Goal: Book appointment/travel/reservation

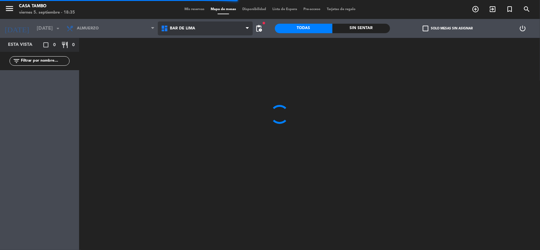
click at [212, 24] on span "Bar de Lima" at bounding box center [205, 29] width 95 height 14
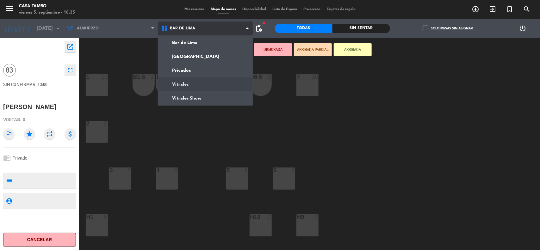
click at [200, 79] on ng-component "menu Casa Tambo [DATE] 5. septiembre - 18:35 Mis reservas Mapa de mesas Disponi…" at bounding box center [270, 125] width 540 height 251
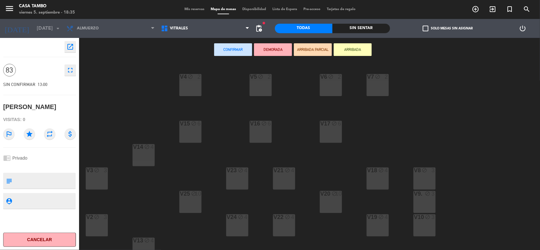
click at [93, 186] on div "V3 block 3" at bounding box center [97, 179] width 22 height 22
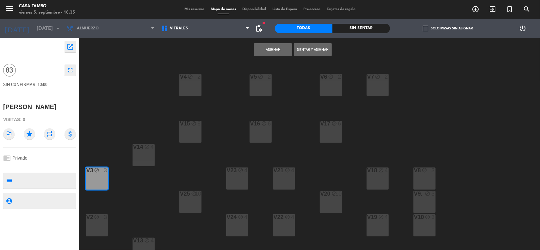
click at [95, 233] on div "V2 block 3" at bounding box center [97, 226] width 22 height 22
click at [144, 246] on div "V13 block 4" at bounding box center [144, 249] width 22 height 22
click at [146, 156] on div "V14 block 4" at bounding box center [144, 155] width 22 height 22
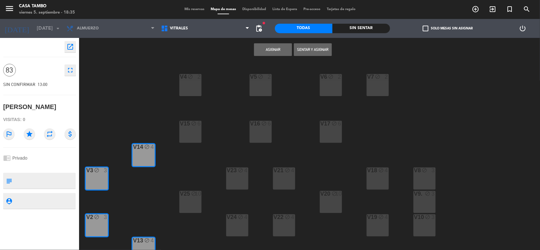
click at [189, 133] on div "V15 block 6" at bounding box center [191, 132] width 22 height 22
click at [193, 204] on div "V25 block 10" at bounding box center [191, 202] width 22 height 22
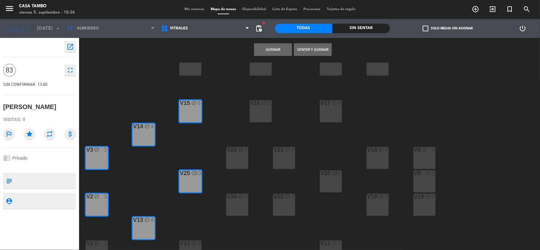
scroll to position [32, 0]
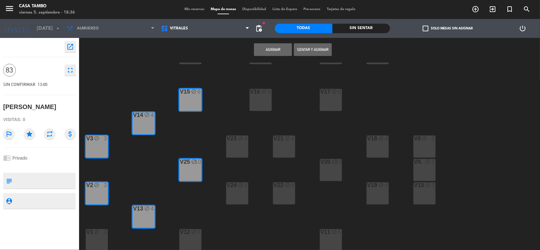
click at [99, 237] on div "V1 block 3" at bounding box center [97, 241] width 22 height 22
click at [185, 233] on div "block" at bounding box center [190, 233] width 10 height 6
drag, startPoint x: 233, startPoint y: 191, endPoint x: 261, endPoint y: 190, distance: 27.9
click at [234, 191] on div "V24 block 4" at bounding box center [237, 194] width 22 height 22
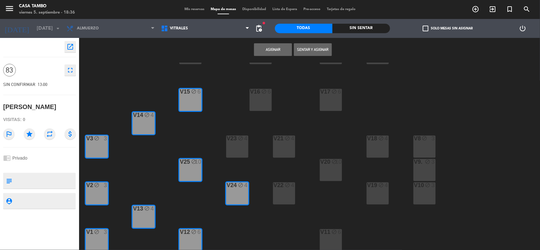
click at [280, 192] on div "V22 block 4" at bounding box center [284, 194] width 22 height 22
drag, startPoint x: 326, startPoint y: 236, endPoint x: 363, endPoint y: 198, distance: 53.7
click at [327, 237] on div "V11 block 6" at bounding box center [331, 241] width 22 height 22
click at [379, 191] on div "V19 block 4" at bounding box center [378, 194] width 22 height 22
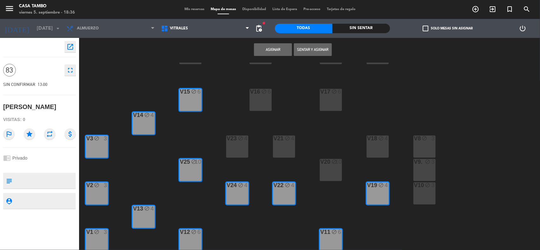
drag, startPoint x: 426, startPoint y: 197, endPoint x: 426, endPoint y: 182, distance: 14.2
click at [426, 195] on div "V10 block 3" at bounding box center [425, 194] width 22 height 22
click at [426, 166] on div "V9. block 3" at bounding box center [425, 170] width 22 height 22
click at [425, 146] on div "V8 block 3" at bounding box center [425, 147] width 22 height 22
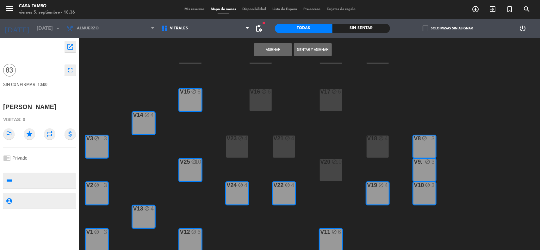
click at [381, 145] on div "V18 block 4" at bounding box center [378, 147] width 22 height 22
click at [333, 166] on div "V20 block 10" at bounding box center [331, 170] width 22 height 22
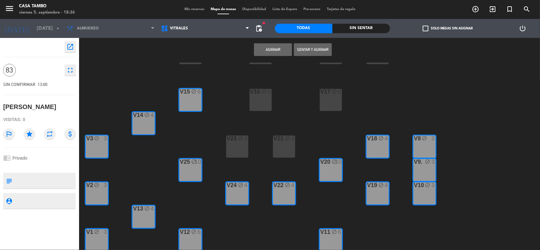
click at [280, 139] on div "block" at bounding box center [284, 139] width 10 height 6
click at [243, 143] on div "V23 block 4" at bounding box center [237, 147] width 22 height 22
click at [257, 102] on div "V16 block 6" at bounding box center [261, 100] width 22 height 22
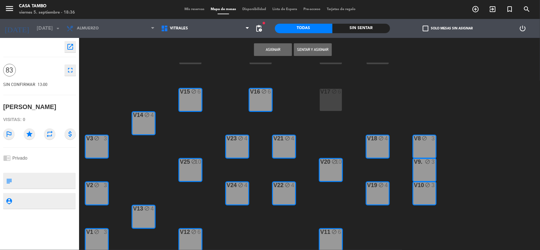
click at [337, 102] on div "V17 block 6" at bounding box center [331, 100] width 22 height 22
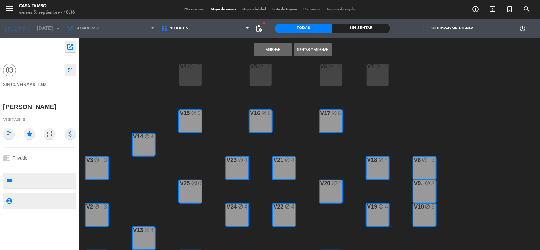
scroll to position [0, 0]
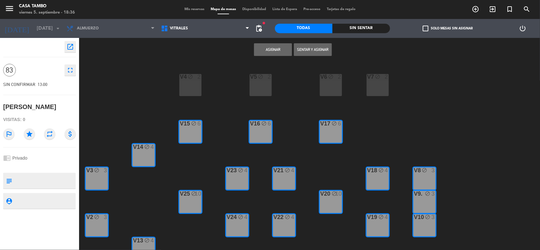
click at [193, 91] on div "V4 block 2" at bounding box center [191, 85] width 22 height 22
click at [264, 81] on div "V5 block 2" at bounding box center [261, 85] width 22 height 22
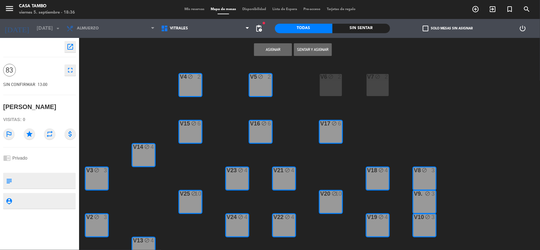
click at [331, 91] on div "V6 block 2" at bounding box center [331, 85] width 22 height 22
click at [381, 86] on div "V7 block 2" at bounding box center [378, 85] width 22 height 22
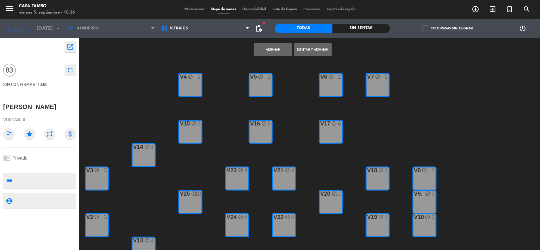
click at [47, 179] on textarea at bounding box center [45, 180] width 60 height 13
type textarea "v"
paste textarea "MENU CRIOLLO"
type textarea "VITRALES PRIVADO / MENU CRIOLLO / ADELANTO DE 8000"
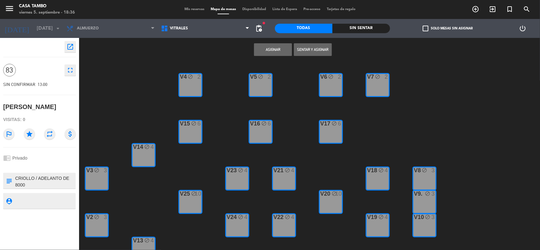
click at [58, 155] on div "chrome_reader_mode Privado" at bounding box center [39, 158] width 73 height 12
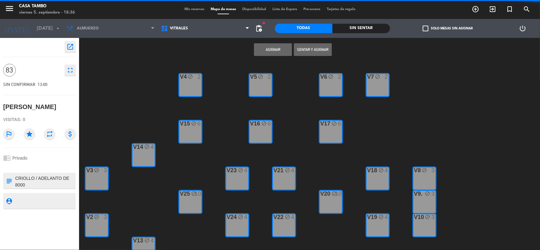
click at [271, 51] on button "Asignar" at bounding box center [273, 49] width 38 height 13
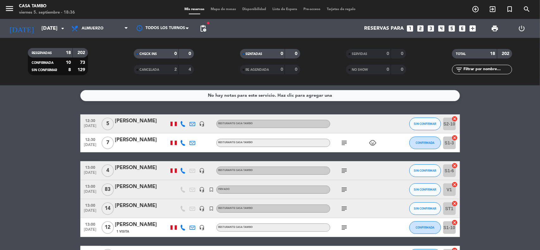
click at [230, 10] on span "Mapa de mesas" at bounding box center [224, 9] width 32 height 3
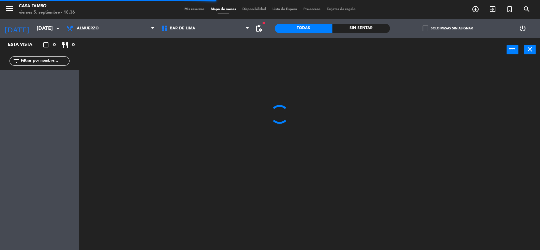
click at [181, 25] on span "Bar de Lima" at bounding box center [205, 29] width 95 height 14
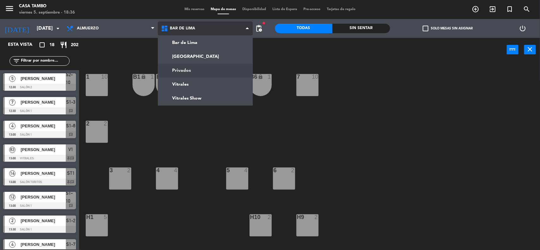
click at [195, 70] on ng-component "menu Casa Tambo [DATE] 5. septiembre - 18:36 Mis reservas Mapa de mesas Disponi…" at bounding box center [270, 125] width 540 height 251
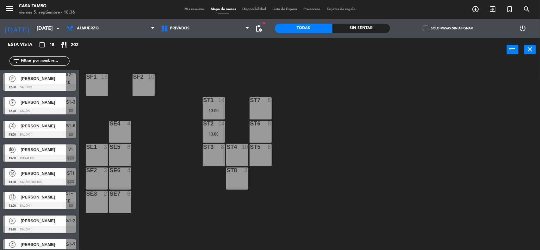
click at [209, 111] on div "13:00" at bounding box center [214, 111] width 22 height 4
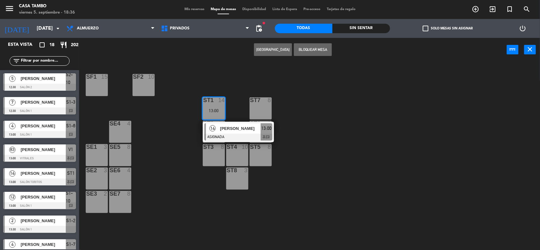
click at [187, 117] on div "SF1 15 SF2 10 ST1 14 13:00 14 [PERSON_NAME] ASIGNADA 13:00 chat ST7 8 SE4 4 ST2…" at bounding box center [313, 157] width 456 height 189
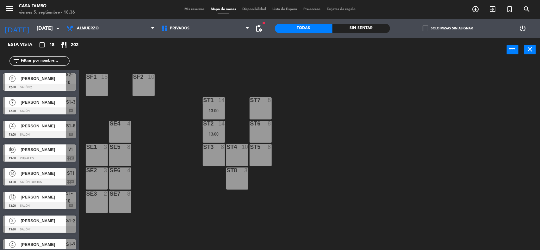
click at [42, 63] on input "text" at bounding box center [44, 61] width 49 height 7
paste input "[PERSON_NAME]"
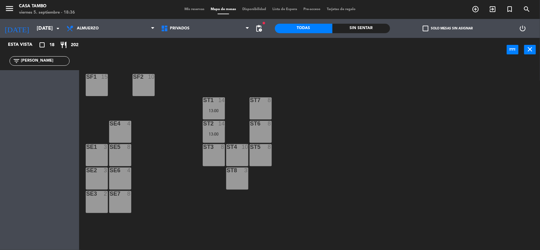
type input "[PERSON_NAME]"
click at [216, 103] on div at bounding box center [214, 101] width 10 height 6
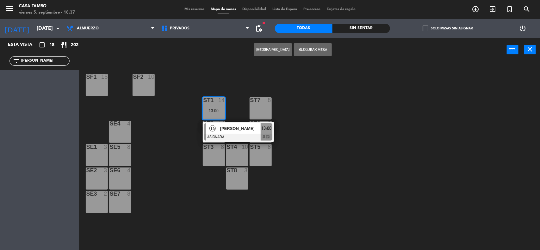
click at [228, 126] on span "[PERSON_NAME]" at bounding box center [240, 128] width 41 height 7
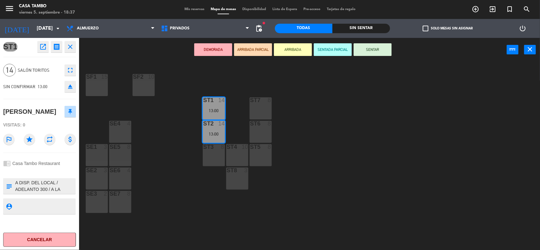
click at [65, 163] on div "chrome_reader_mode Casa Tambo Restaurant" at bounding box center [39, 164] width 73 height 12
click at [50, 187] on textarea at bounding box center [45, 186] width 60 height 13
drag, startPoint x: 55, startPoint y: 182, endPoint x: 0, endPoint y: 172, distance: 56.4
click at [0, 172] on div "ST1 open_in_new receipt 1:00 PM [DATE] personas [PERSON_NAME][GEOGRAPHIC_DATA]+…" at bounding box center [39, 144] width 79 height 212
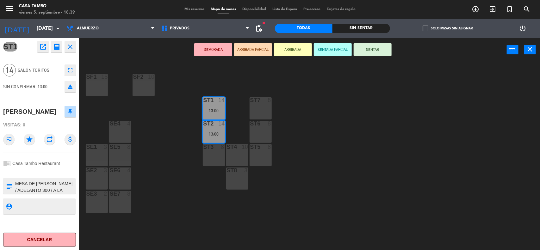
type textarea "ESPEJOS A LADO DE LA MESA DE [PERSON_NAME] / ADELANTO 300 / A LA CARTA"
click at [67, 165] on div "chrome_reader_mode Casa Tambo Restaurant" at bounding box center [39, 164] width 73 height 12
click at [100, 175] on div "SE2 3" at bounding box center [97, 179] width 22 height 22
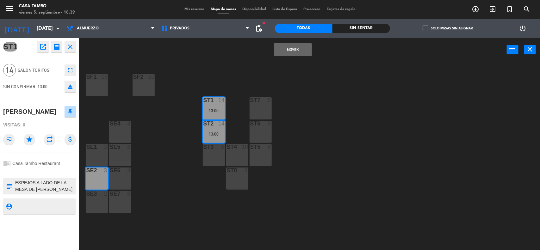
click at [102, 199] on div "SE3 2" at bounding box center [97, 202] width 22 height 22
click at [93, 199] on div "SE3 2" at bounding box center [97, 202] width 22 height 22
click at [96, 181] on div "SE2 3" at bounding box center [97, 179] width 22 height 22
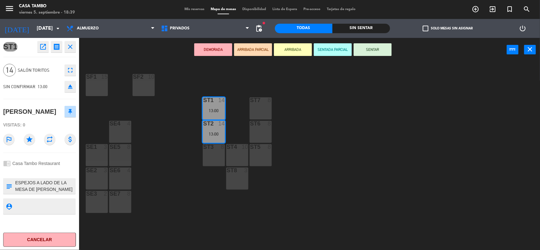
drag, startPoint x: 94, startPoint y: 205, endPoint x: 105, endPoint y: 204, distance: 10.6
click at [96, 206] on div "SE3 2" at bounding box center [97, 202] width 22 height 22
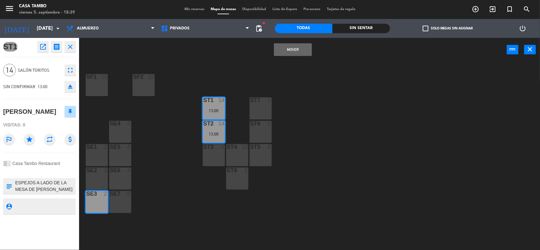
click at [116, 204] on div "SE7 8" at bounding box center [120, 202] width 22 height 22
drag, startPoint x: 122, startPoint y: 205, endPoint x: 103, endPoint y: 205, distance: 19.0
click at [117, 205] on div "SE7 8" at bounding box center [120, 202] width 22 height 22
click at [102, 205] on div "SE3 2" at bounding box center [97, 202] width 22 height 22
click at [120, 203] on div "SE7 8" at bounding box center [120, 202] width 22 height 22
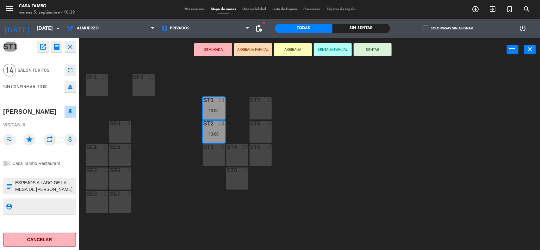
drag, startPoint x: 124, startPoint y: 139, endPoint x: 123, endPoint y: 148, distance: 8.9
click at [124, 140] on div "SE4 4" at bounding box center [120, 132] width 22 height 22
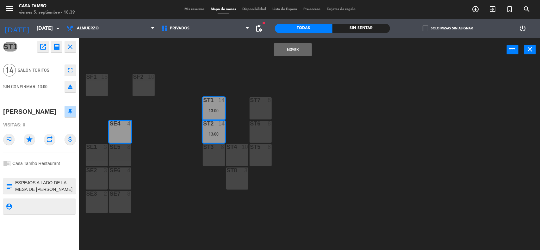
click at [122, 153] on div "SE5 8" at bounding box center [120, 155] width 22 height 22
click at [287, 52] on button "Mover y Unir" at bounding box center [293, 49] width 38 height 13
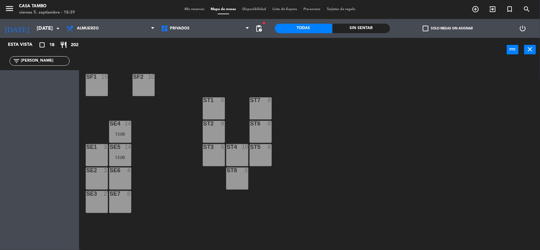
click at [122, 177] on div "SE6 4" at bounding box center [120, 179] width 22 height 22
click at [125, 199] on div "SE7 8" at bounding box center [120, 202] width 22 height 22
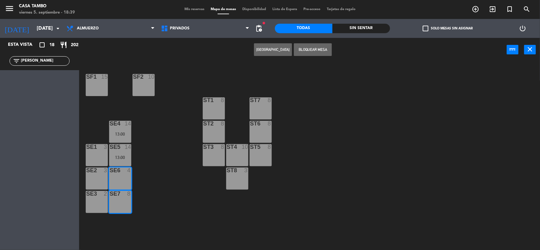
click at [282, 51] on button "[GEOGRAPHIC_DATA]" at bounding box center [273, 49] width 38 height 13
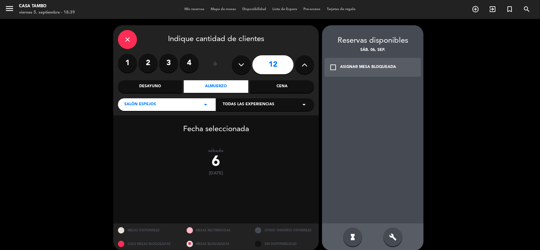
click at [135, 41] on div "close" at bounding box center [127, 39] width 19 height 19
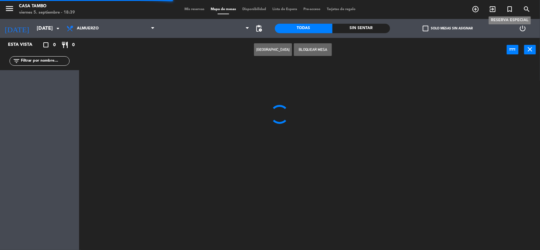
click at [507, 7] on icon "turned_in_not" at bounding box center [510, 9] width 8 height 8
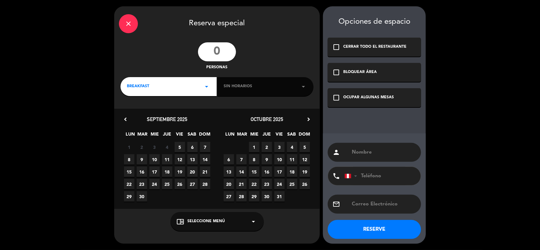
click at [221, 53] on input "number" at bounding box center [217, 51] width 38 height 19
type input "14"
click at [206, 83] on icon "arrow_drop_down" at bounding box center [207, 87] width 8 height 8
click at [163, 111] on div "Almuerzo" at bounding box center [169, 113] width 84 height 6
click at [242, 94] on div "Sin horarios arrow_drop_down" at bounding box center [265, 86] width 96 height 19
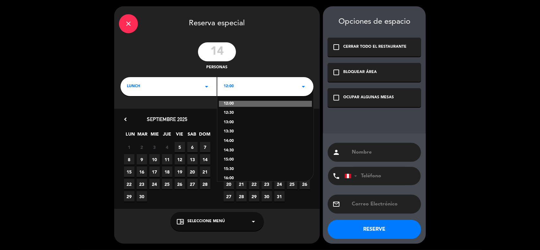
click at [238, 122] on div "13:00" at bounding box center [266, 123] width 84 height 6
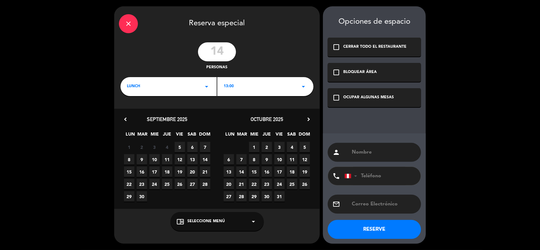
drag, startPoint x: 240, startPoint y: 86, endPoint x: 238, endPoint y: 93, distance: 7.8
click at [239, 86] on div "13:00 arrow_drop_down" at bounding box center [265, 86] width 96 height 19
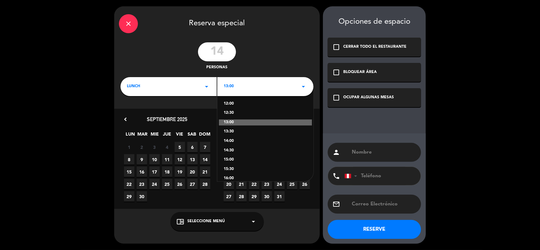
click at [236, 130] on div "13:30" at bounding box center [266, 132] width 84 height 6
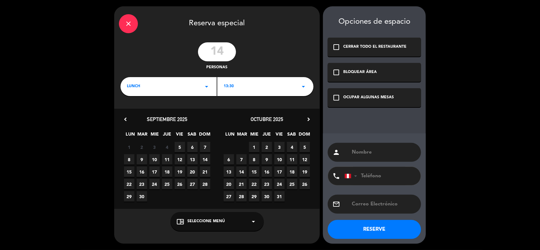
click at [182, 146] on span "5" at bounding box center [180, 147] width 10 height 10
click at [195, 146] on span "6" at bounding box center [192, 147] width 10 height 10
click at [383, 156] on input "text" at bounding box center [383, 152] width 65 height 9
paste input "[PERSON_NAME]"
drag, startPoint x: 409, startPoint y: 150, endPoint x: 219, endPoint y: 119, distance: 192.5
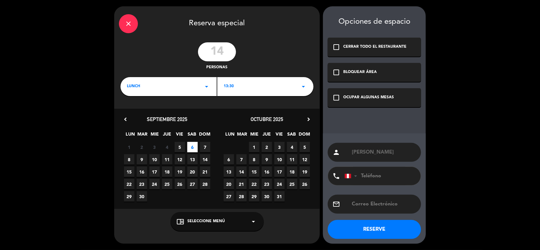
click at [221, 121] on div "close Reserva especial 14 personas lunch arrow_drop_down 13:30 arrow_drop_down …" at bounding box center [270, 125] width 540 height 250
paste input "[PERSON_NAME]"
type input "[PERSON_NAME]"
drag, startPoint x: 366, startPoint y: 99, endPoint x: 249, endPoint y: 187, distance: 147.0
click at [365, 102] on div "check_box_outline_blank OCUPAR ALGUNAS MESAS" at bounding box center [374, 97] width 93 height 19
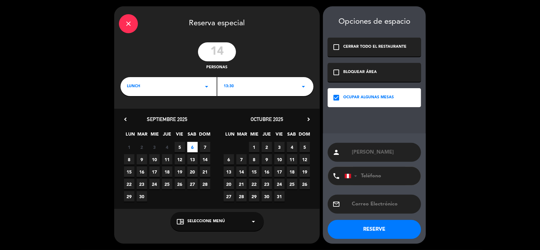
click at [182, 216] on div "chrome_reader_mode Seleccione Menú arrow_drop_down" at bounding box center [217, 221] width 93 height 19
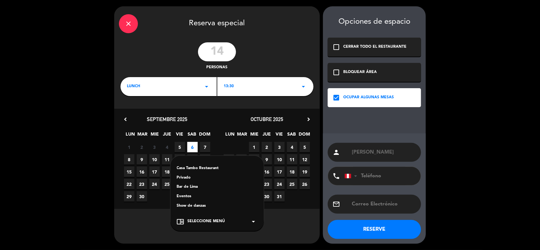
click at [186, 178] on div "Privado" at bounding box center [217, 178] width 81 height 6
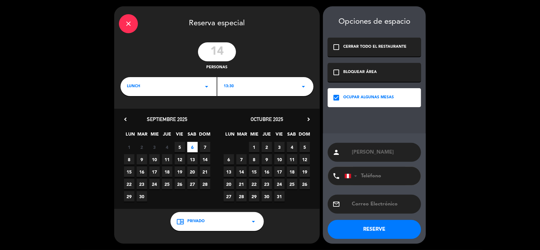
click at [387, 224] on button "RESERVE" at bounding box center [374, 229] width 93 height 19
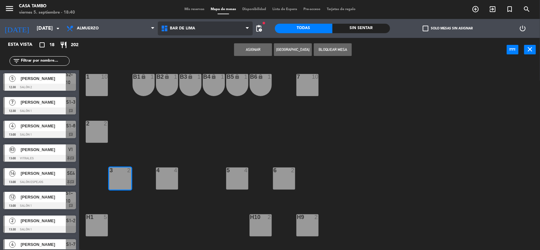
click at [191, 30] on span "Bar de Lima" at bounding box center [182, 28] width 25 height 4
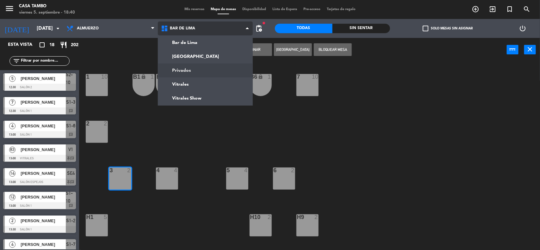
click at [198, 71] on ng-component "menu Casa Tambo [DATE] 5. septiembre - 18:40 Mis reservas Mapa de mesas Disponi…" at bounding box center [270, 125] width 540 height 251
